Goal: Find specific page/section: Find specific page/section

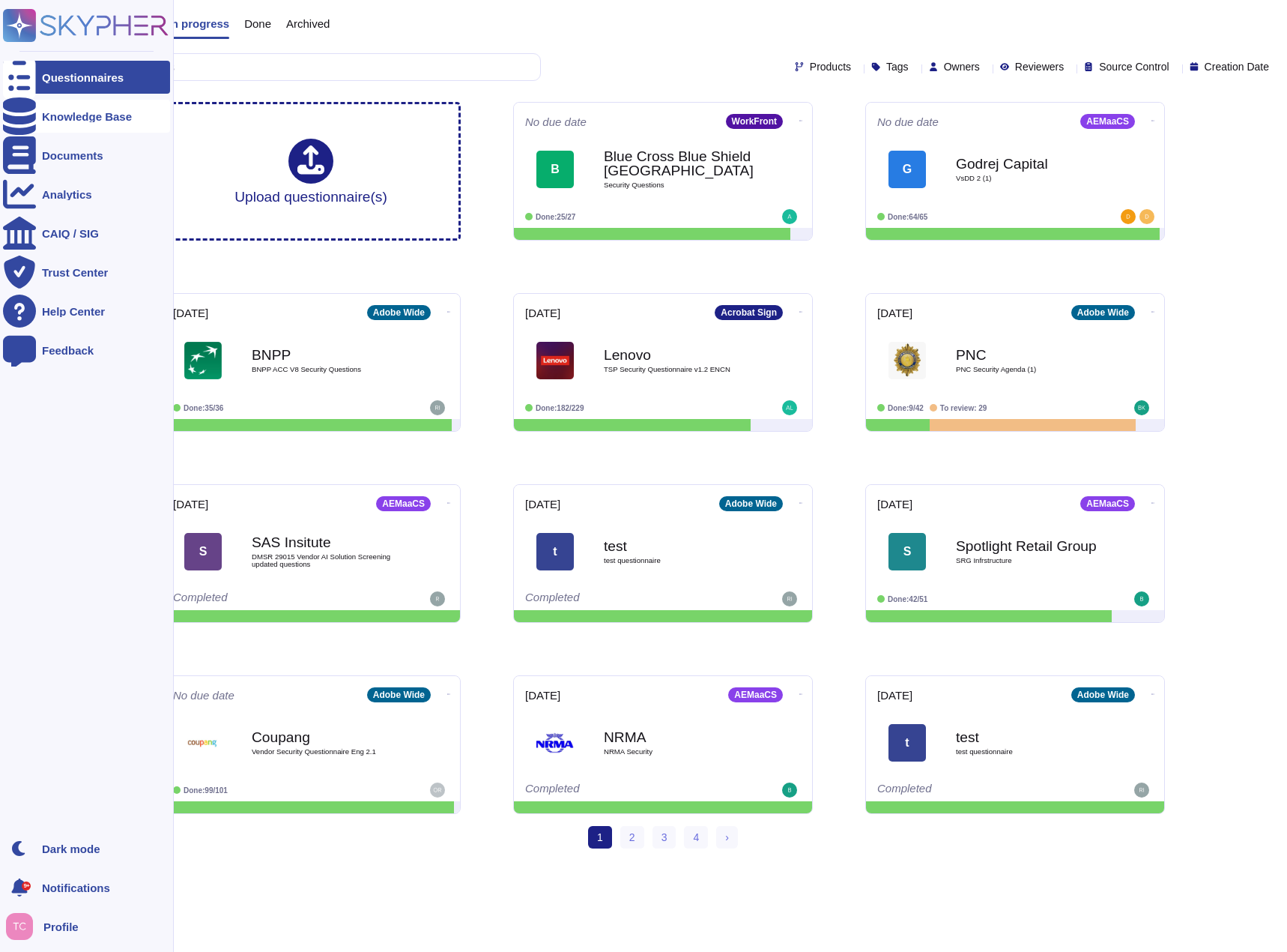
click at [42, 116] on div "Knowledge Base" at bounding box center [86, 116] width 90 height 11
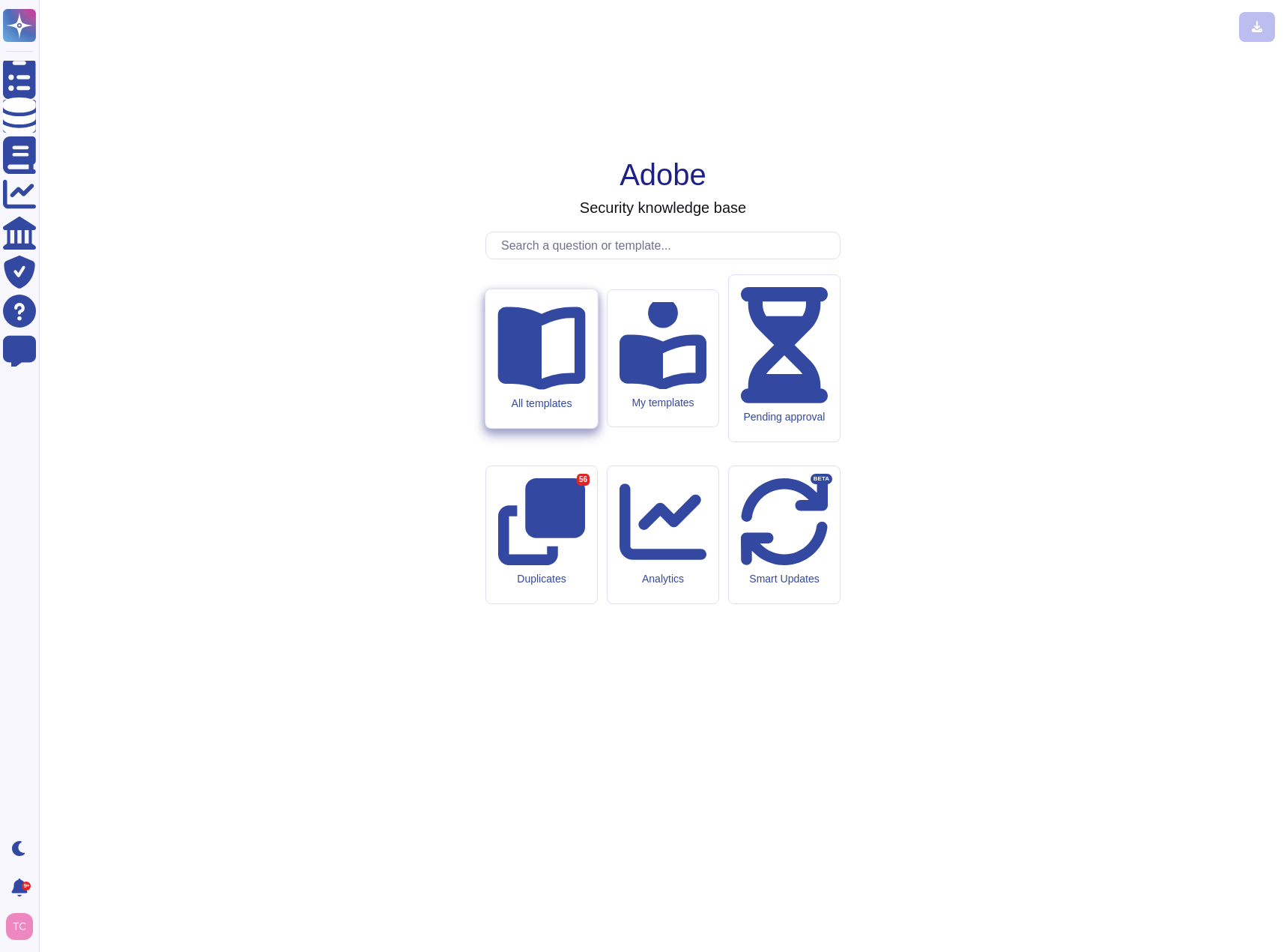
click at [569, 409] on div "All templates" at bounding box center [541, 402] width 88 height 13
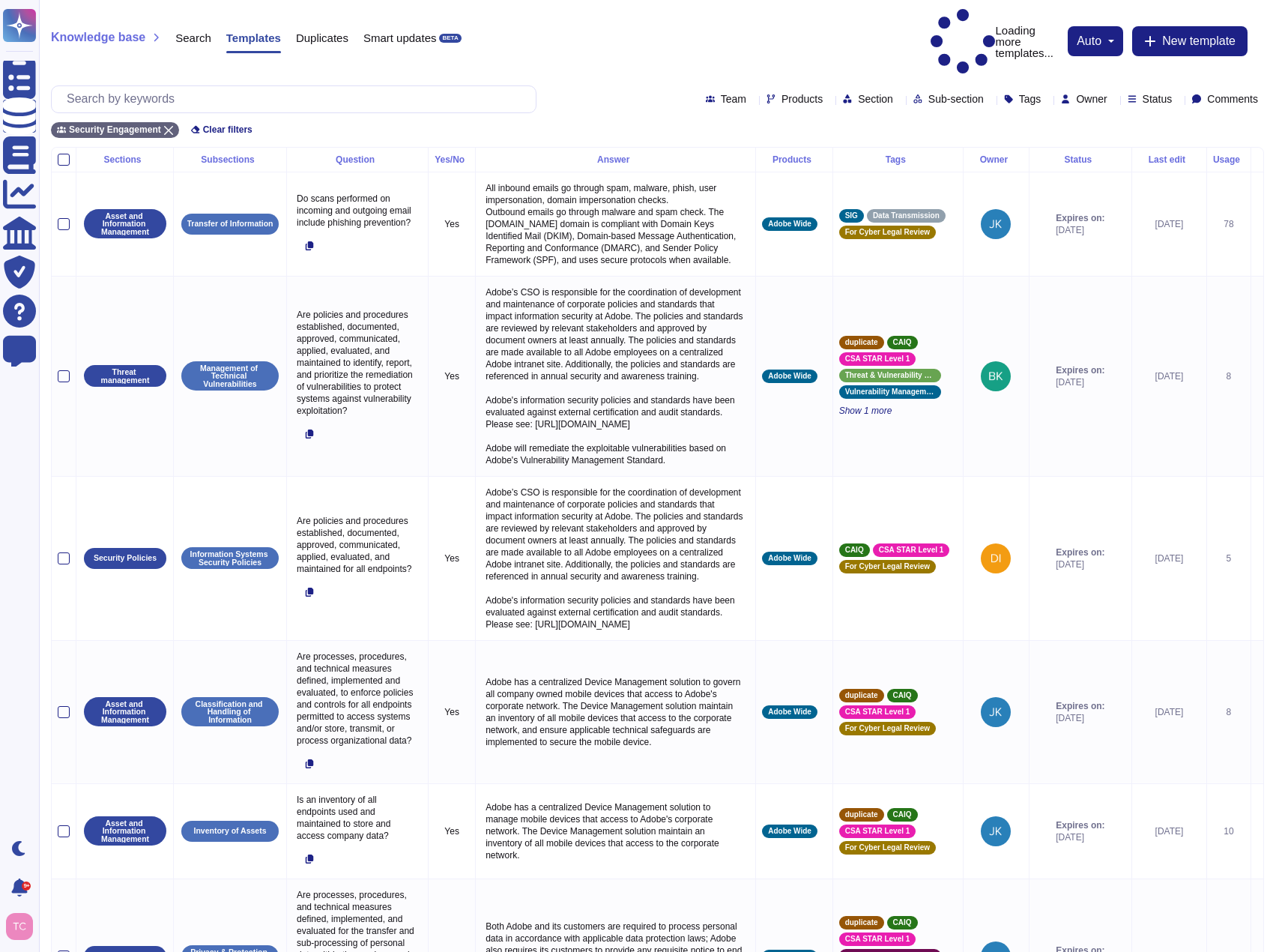
click at [1077, 94] on span "Owner" at bounding box center [1091, 99] width 31 height 11
type input "tanner"
click at [1136, 138] on span "Tanner Cortez" at bounding box center [1121, 135] width 92 height 14
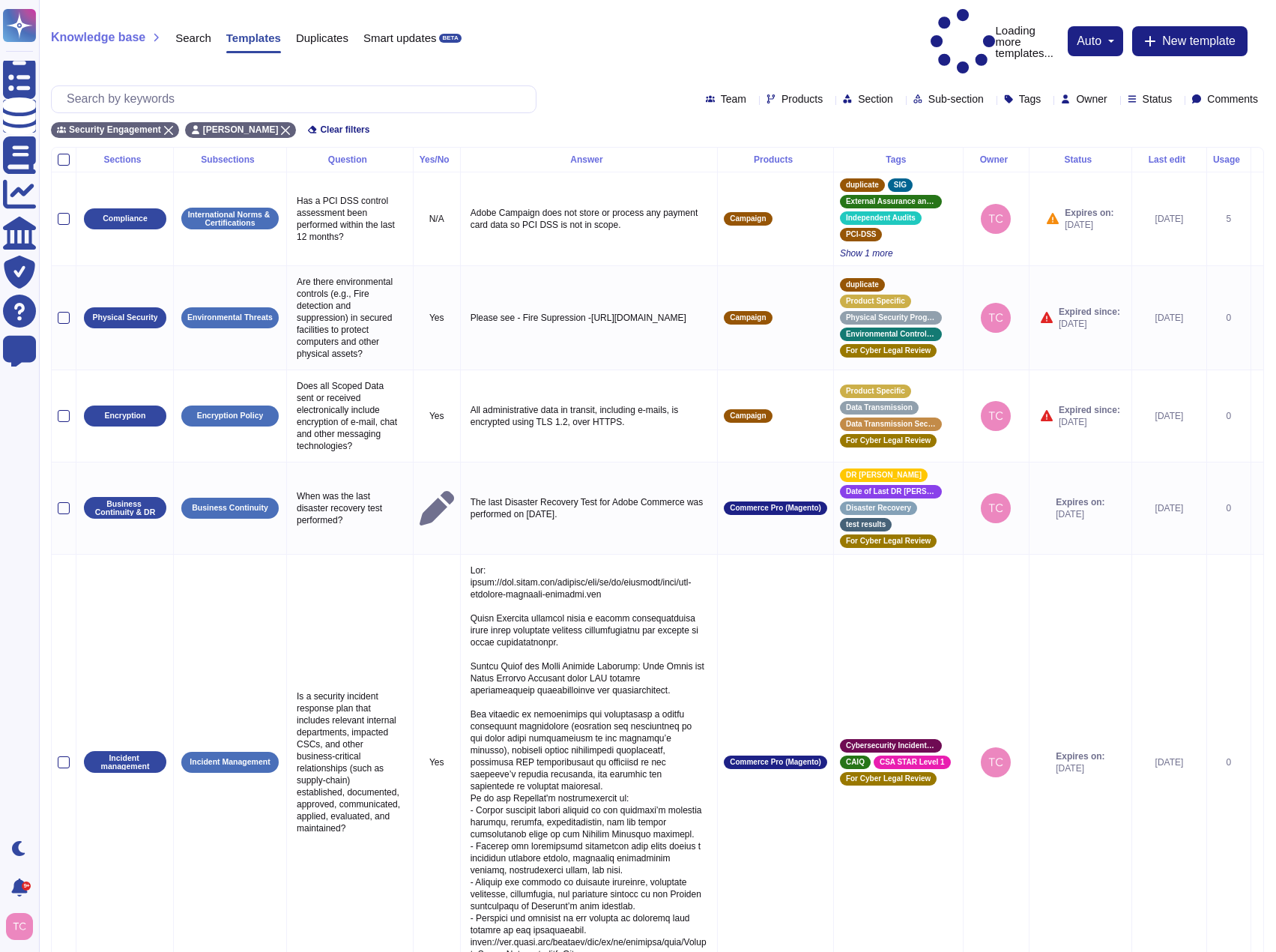
click at [1143, 94] on span "Status" at bounding box center [1157, 99] width 30 height 11
click at [1130, 176] on div at bounding box center [1129, 175] width 12 height 12
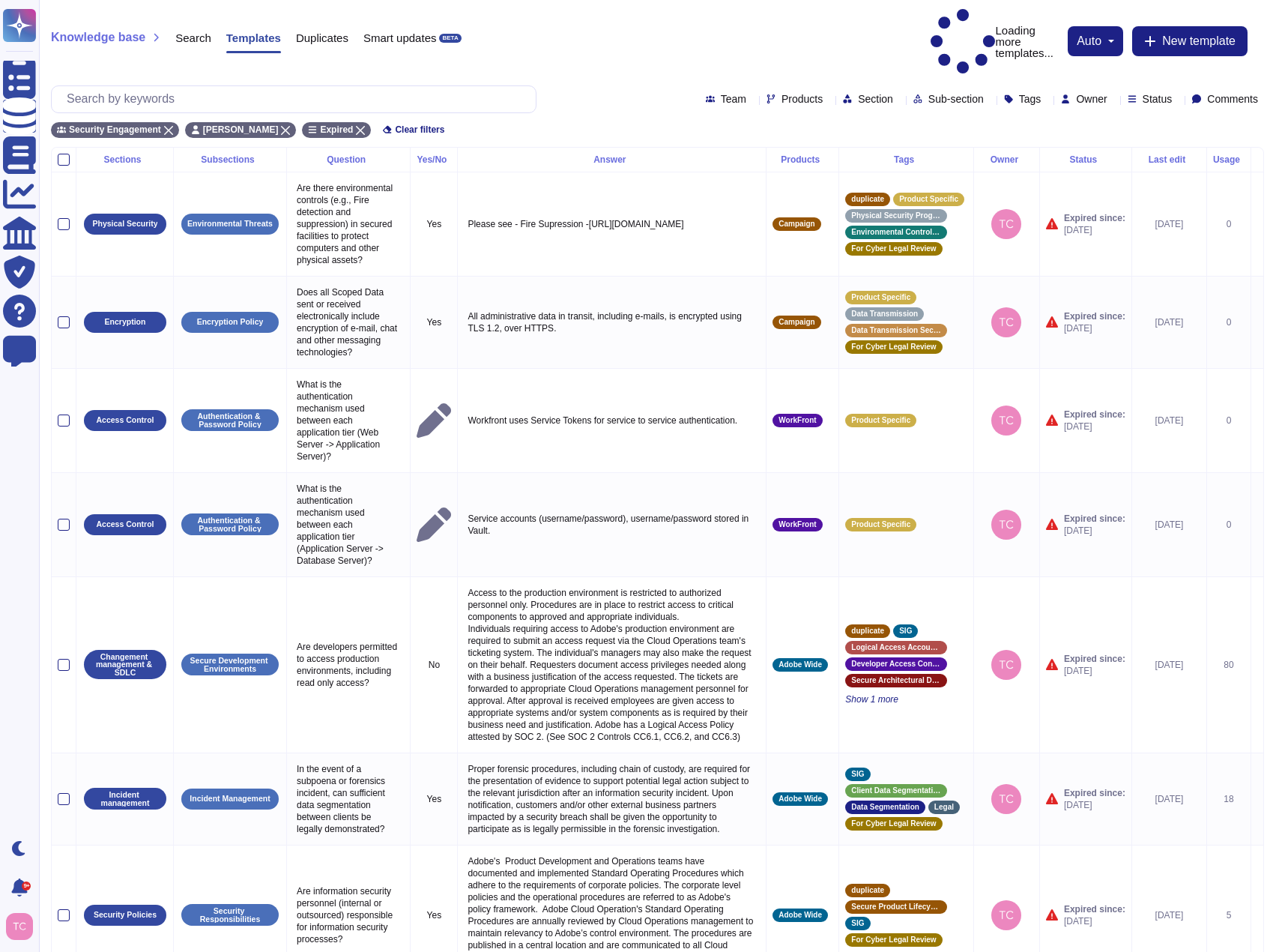
click at [862, 114] on div "Security Engagement Tanner Cortez Expired Clear filters" at bounding box center [658, 125] width 1213 height 25
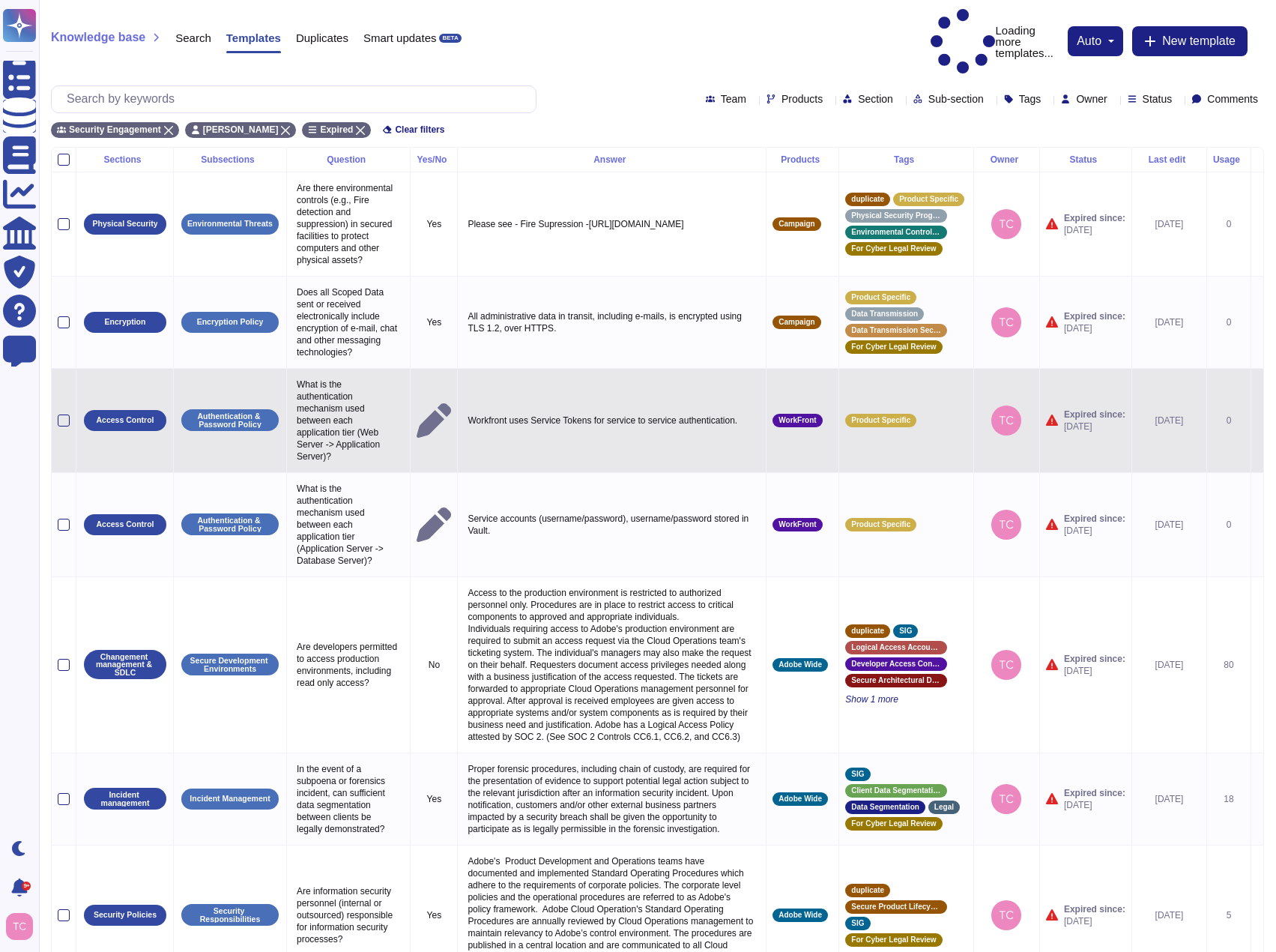
scroll to position [430, 0]
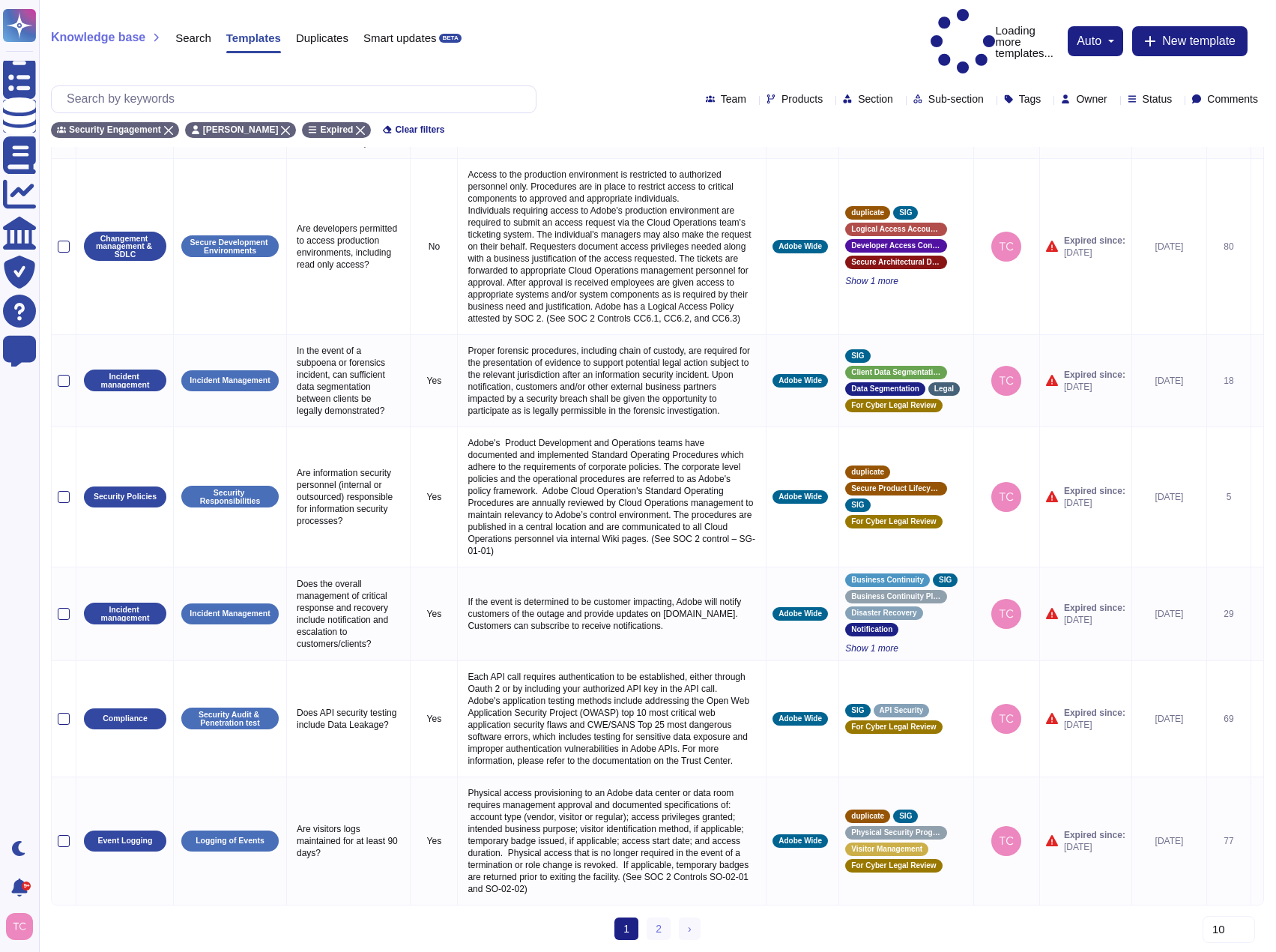
click at [1178, 100] on icon at bounding box center [1178, 100] width 0 height 0
click at [1188, 179] on span "Expire soon" at bounding box center [1183, 176] width 59 height 14
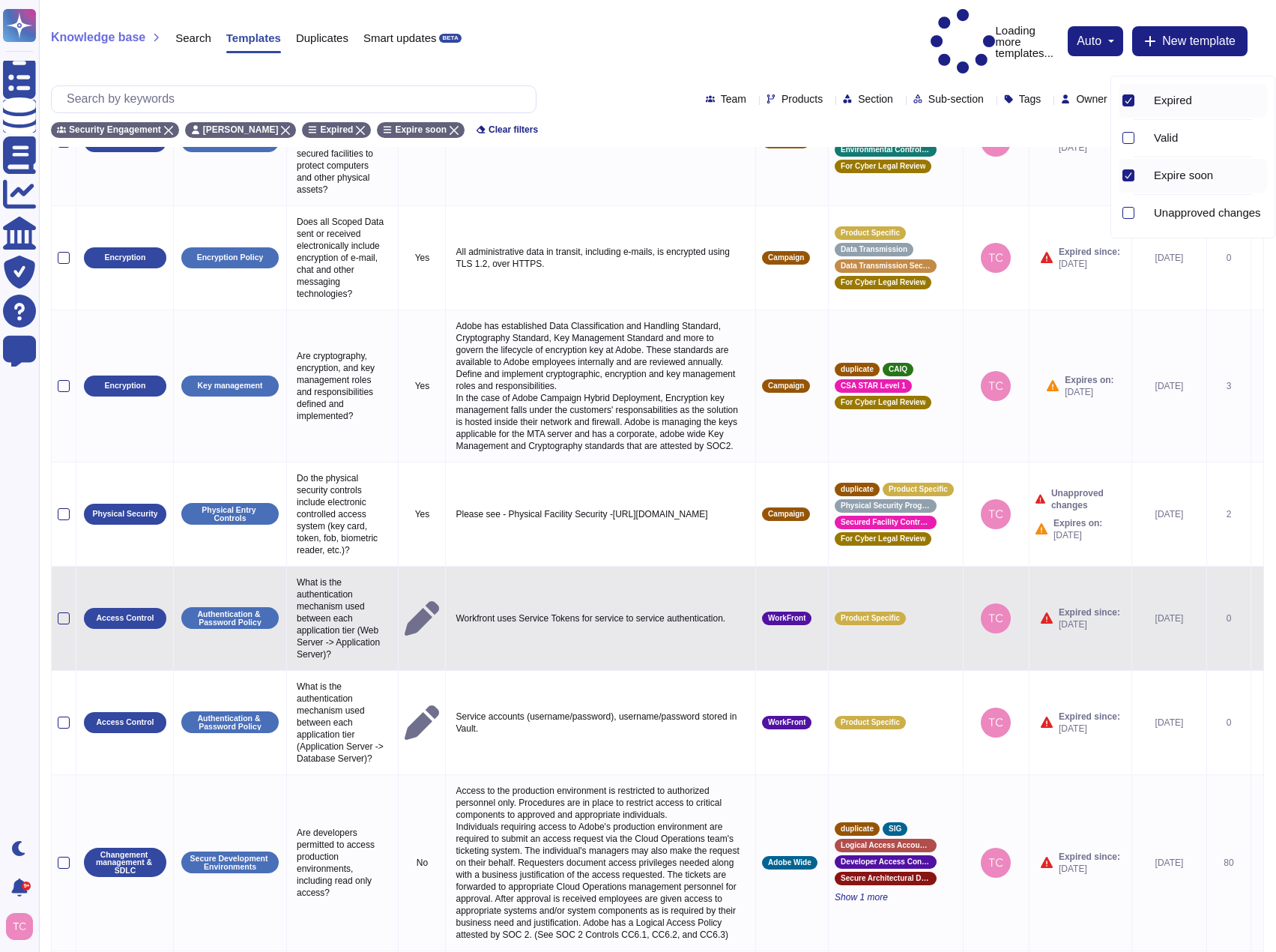
scroll to position [0, 0]
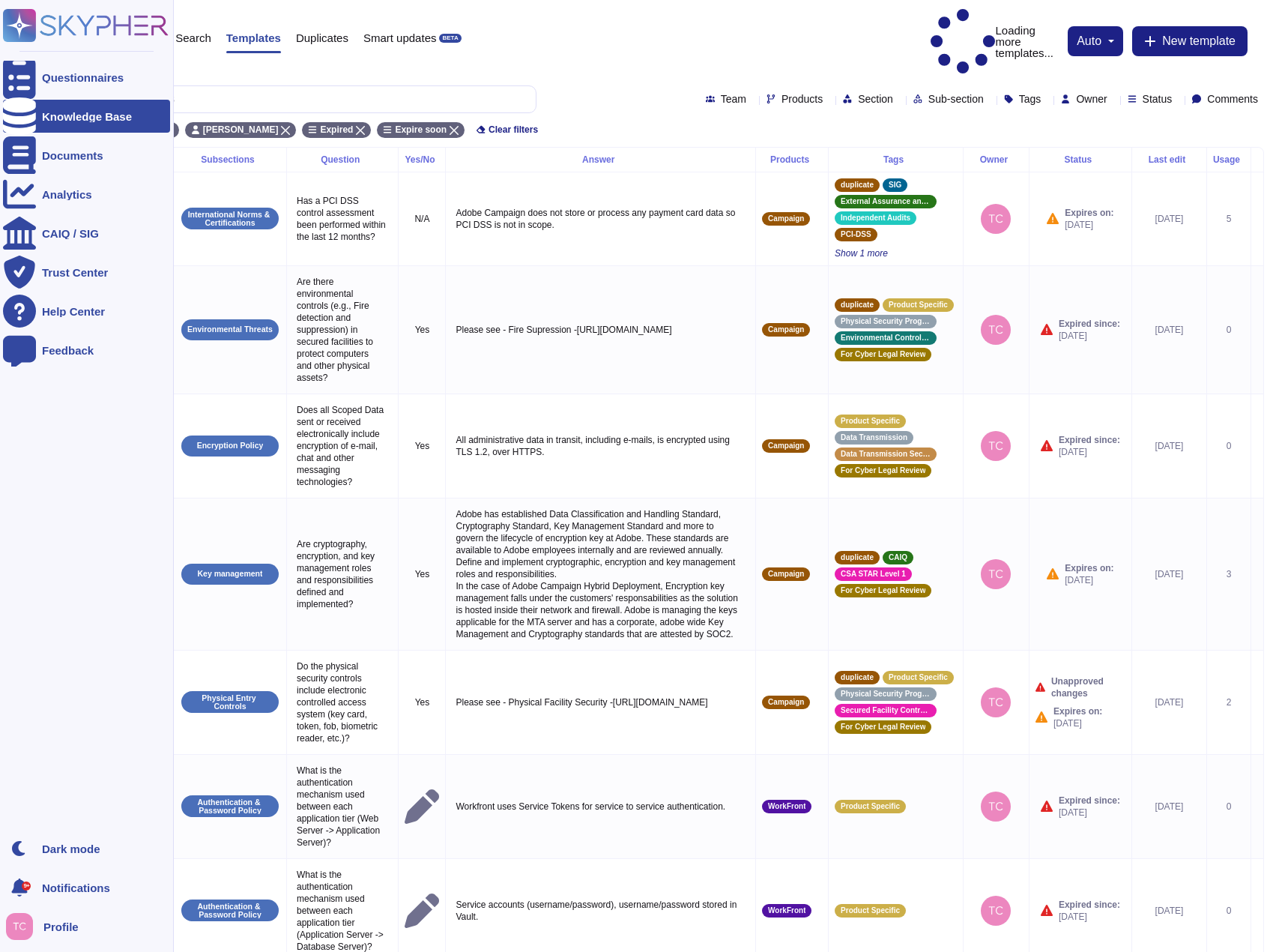
click at [17, 119] on icon at bounding box center [19, 117] width 33 height 38
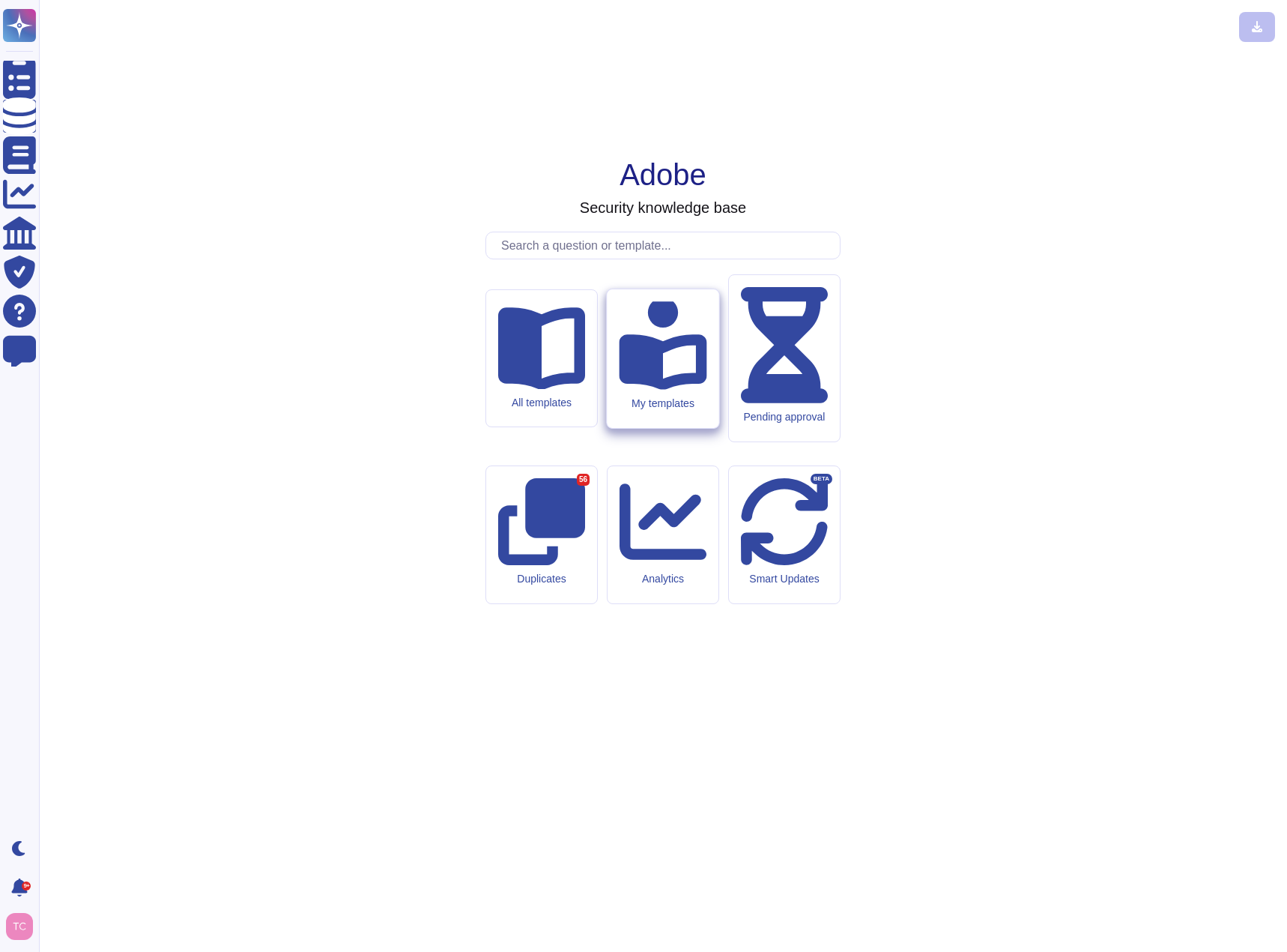
click at [666, 389] on icon at bounding box center [663, 345] width 88 height 88
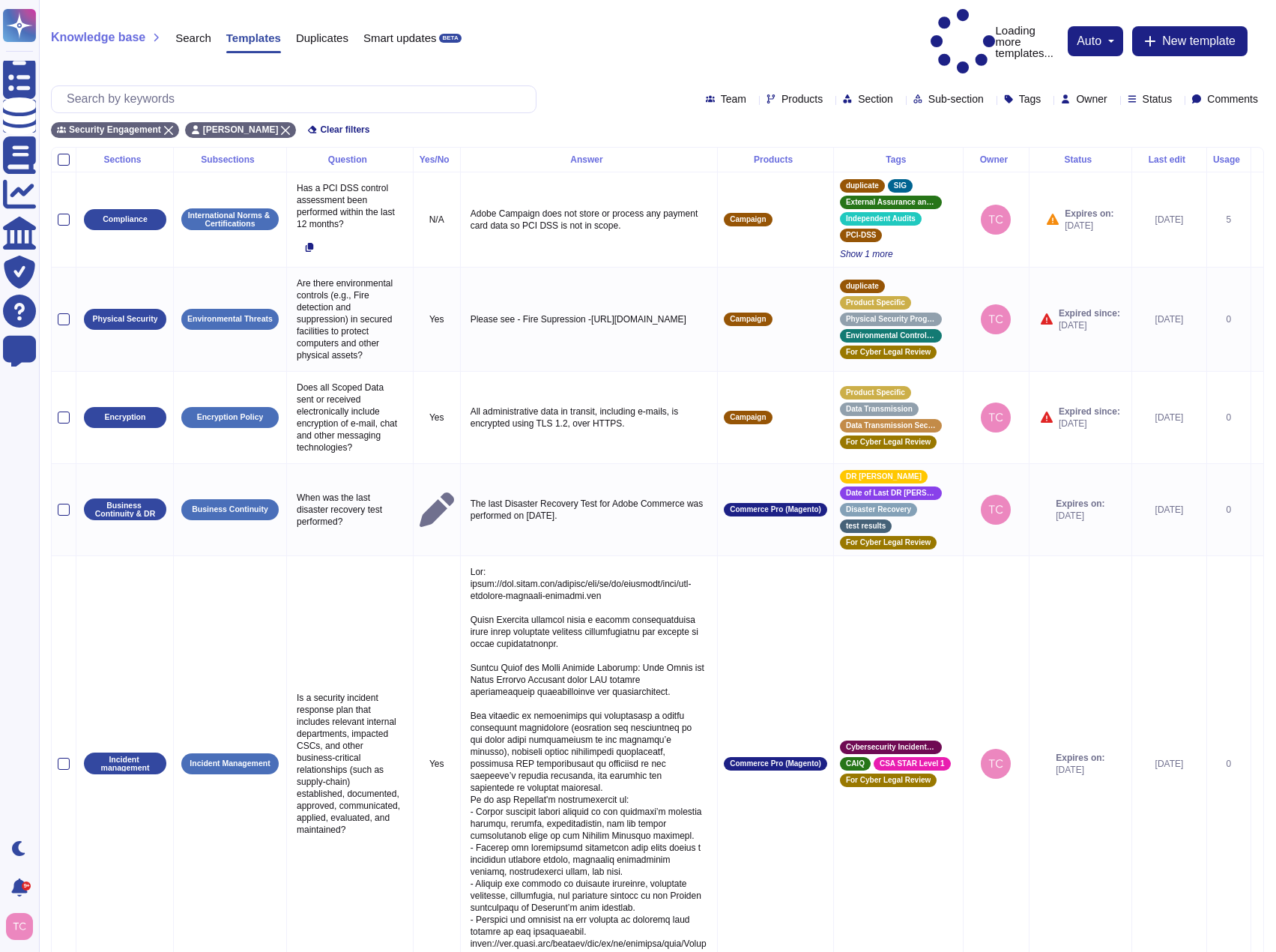
click at [1145, 94] on span "Status" at bounding box center [1157, 99] width 30 height 11
click at [1127, 170] on div at bounding box center [1129, 175] width 12 height 12
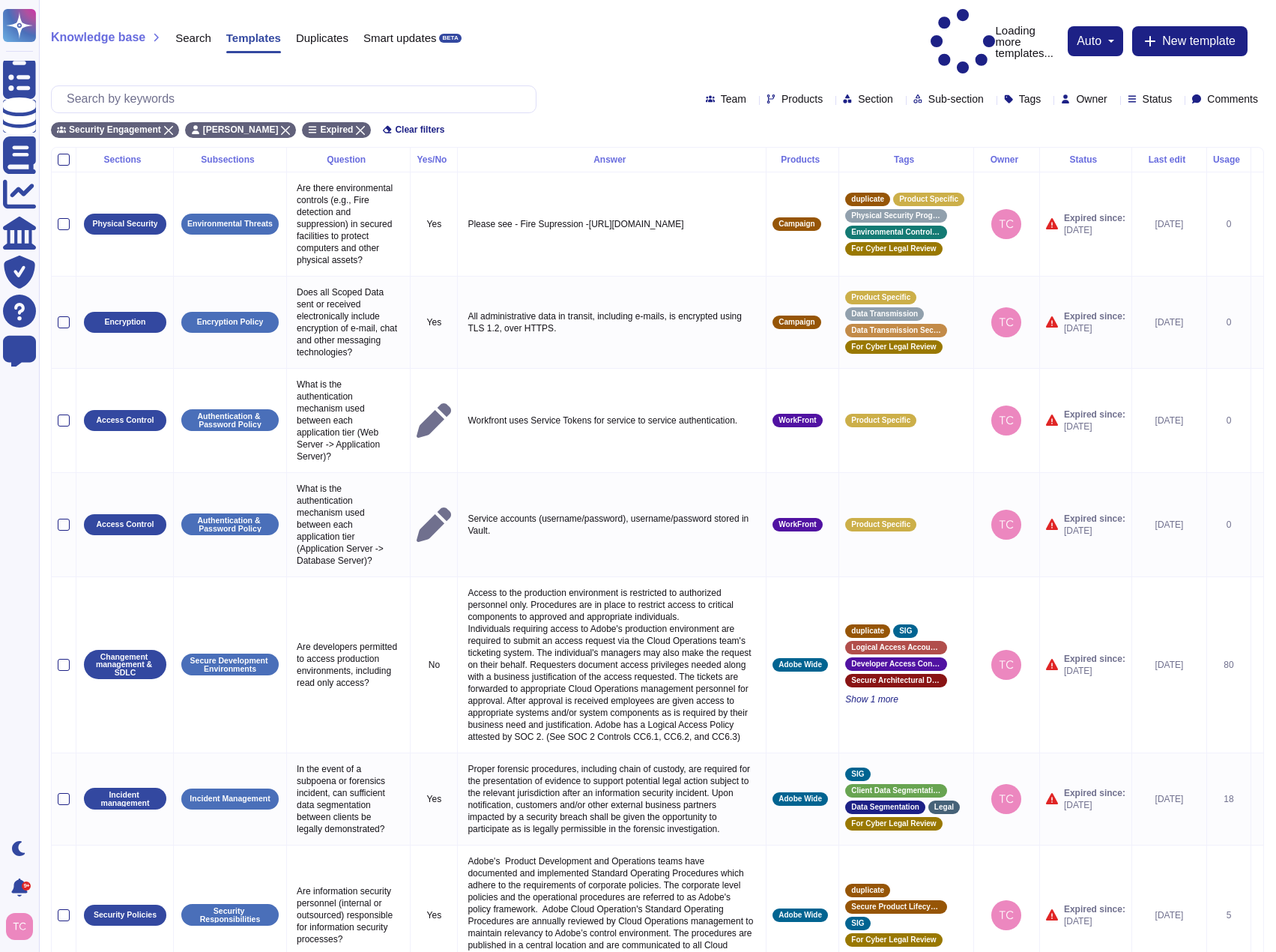
click at [876, 114] on div "Security Engagement Tanner Cortez Expired Clear filters" at bounding box center [658, 125] width 1213 height 25
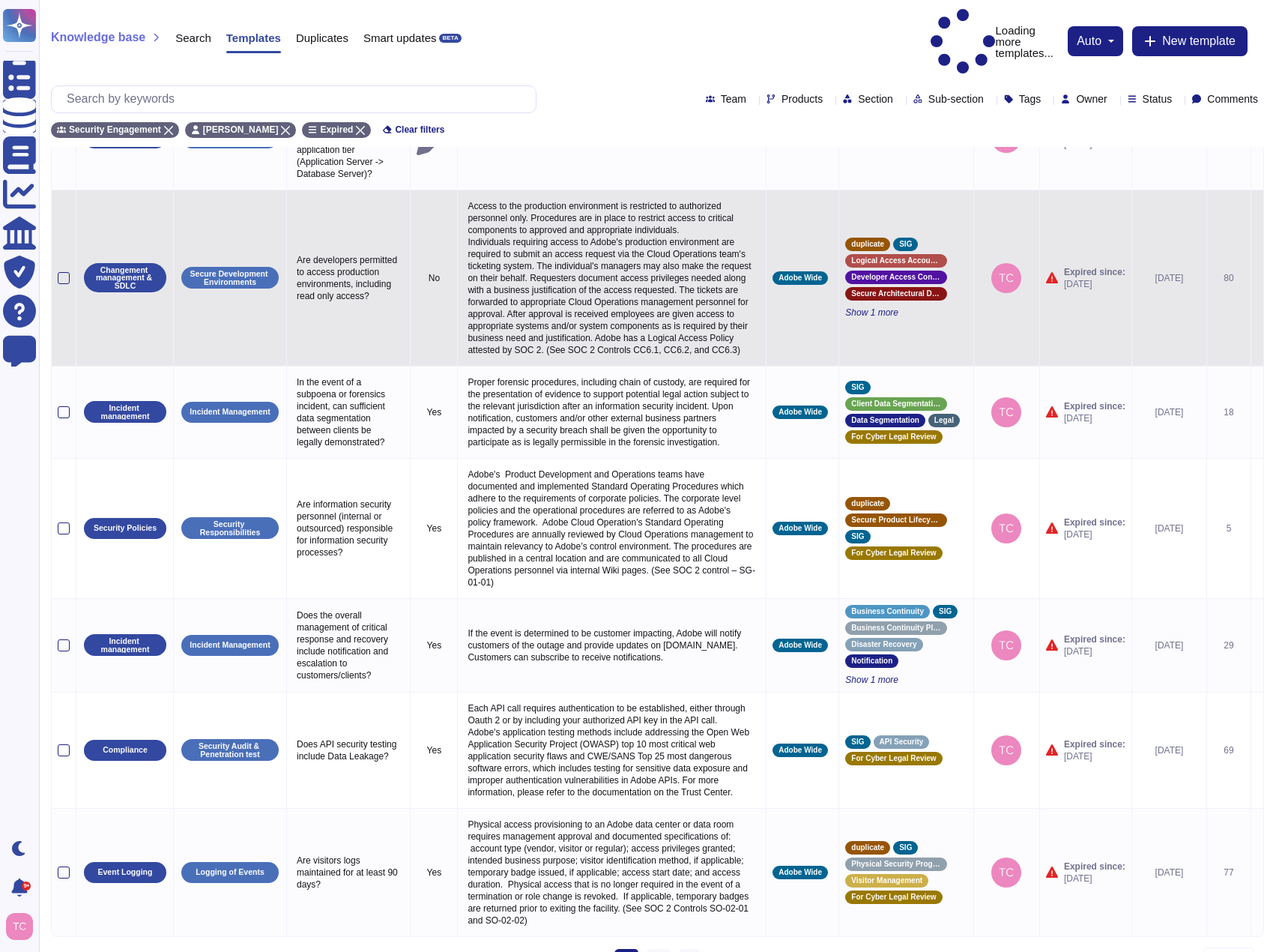
scroll to position [430, 0]
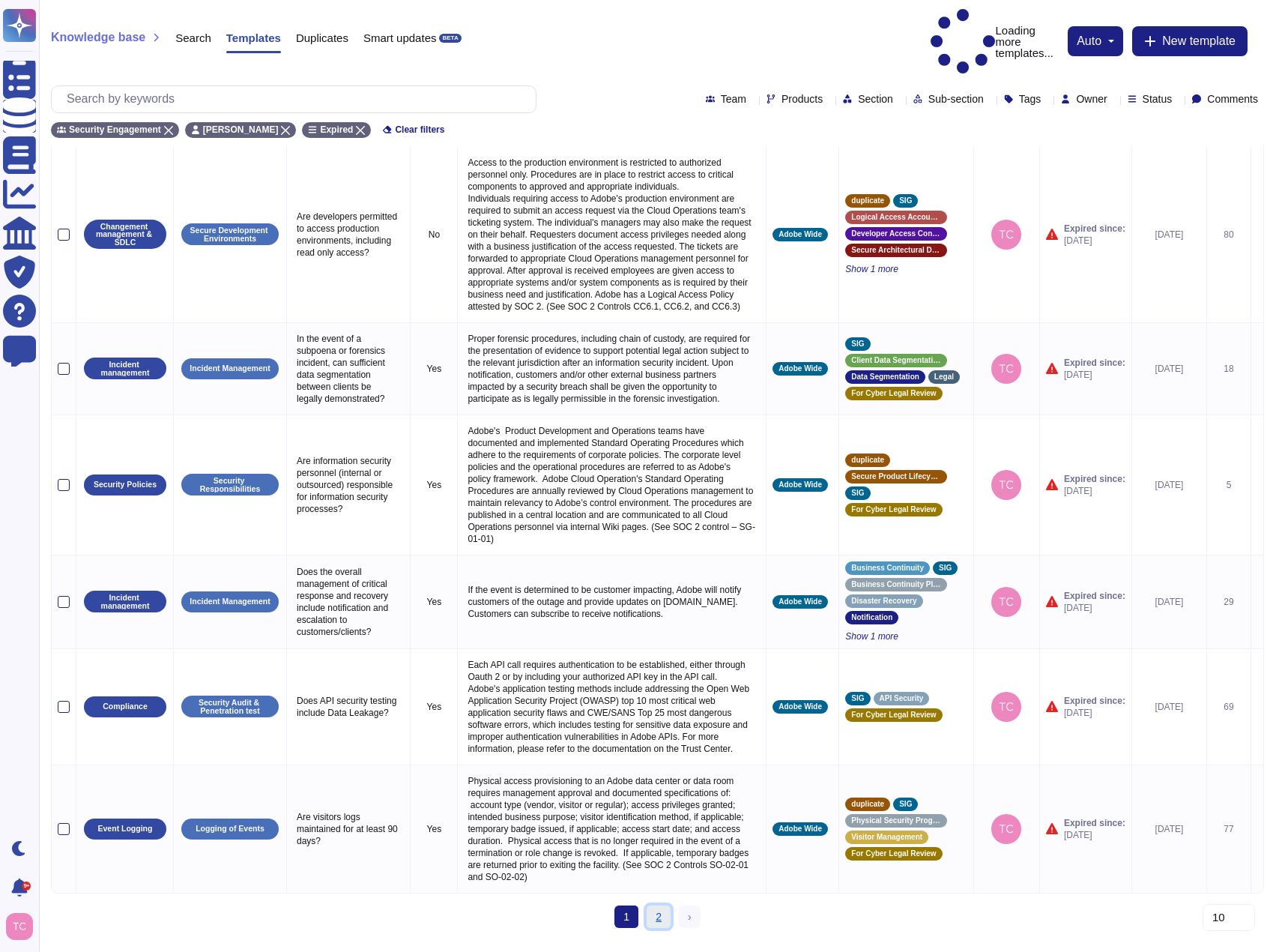
click at [666, 926] on link "2" at bounding box center [659, 916] width 24 height 23
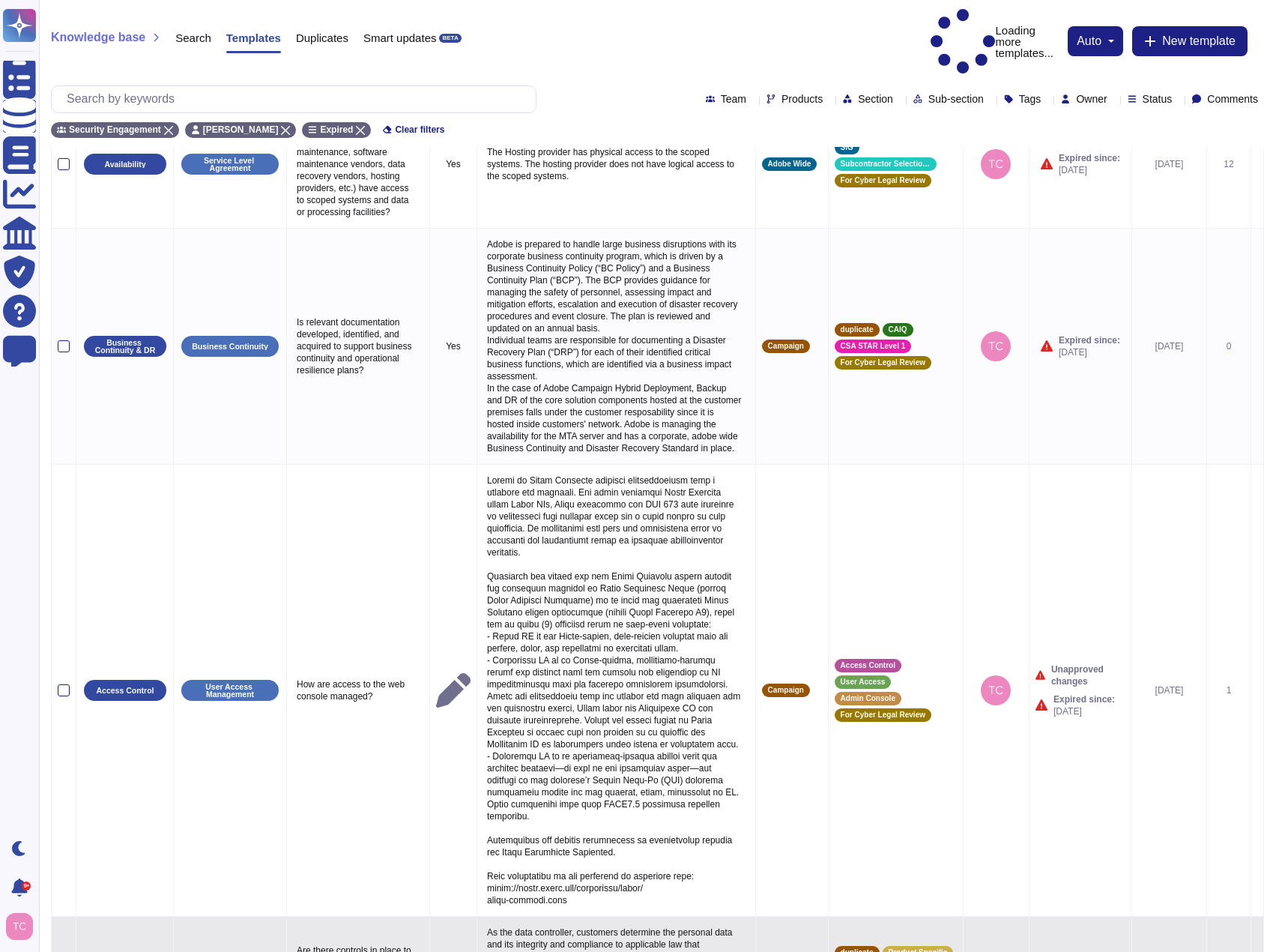
scroll to position [728, 0]
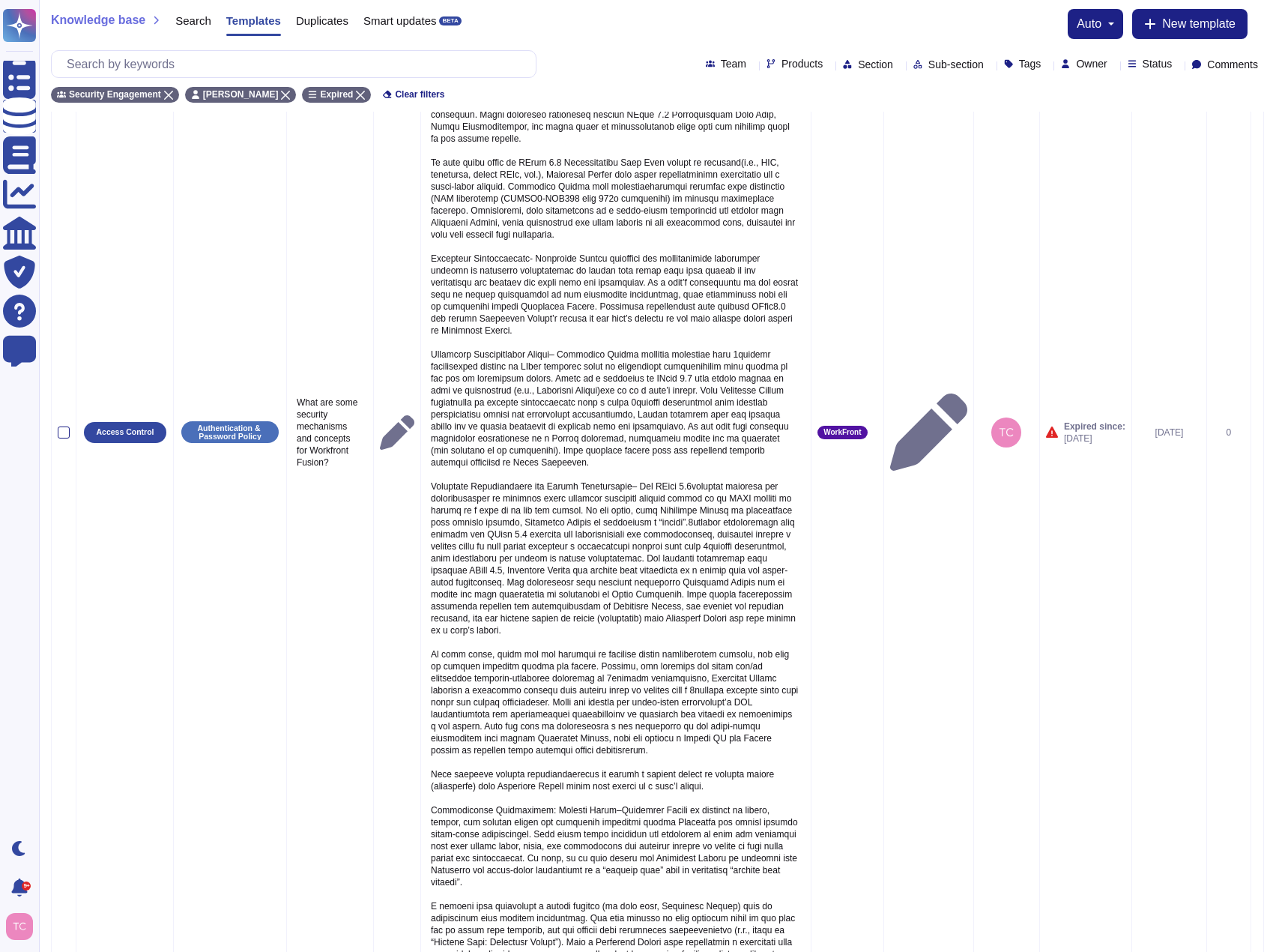
scroll to position [1126, 0]
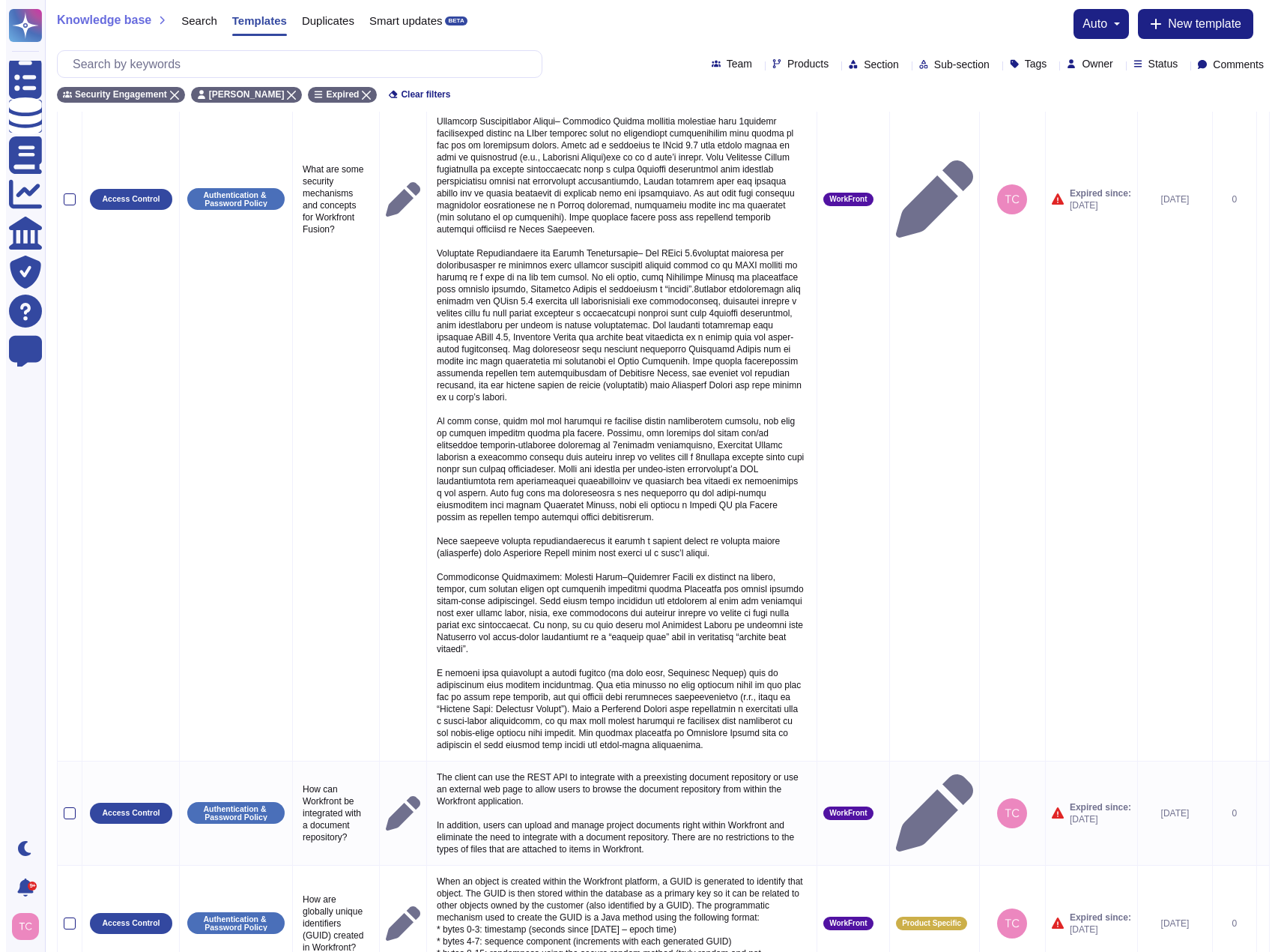
scroll to position [0, 0]
